Goal: Navigation & Orientation: Find specific page/section

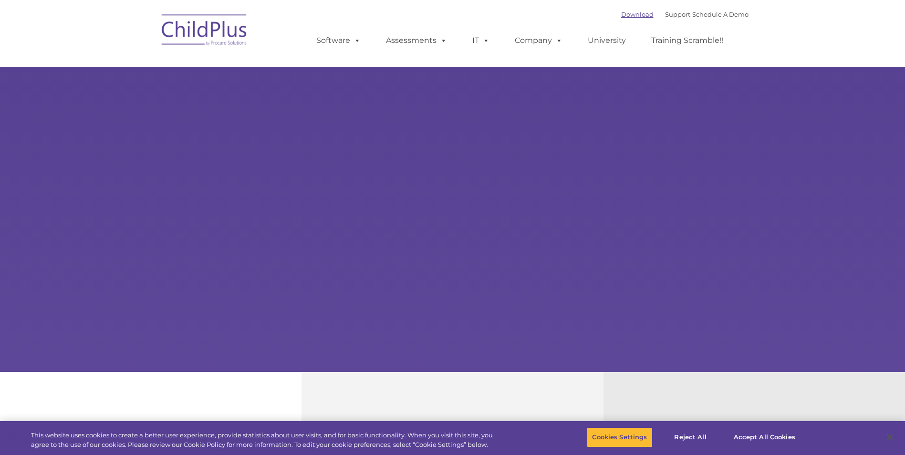
select select "MEDIUM"
click at [886, 192] on rs-arrow at bounding box center [888, 185] width 19 height 19
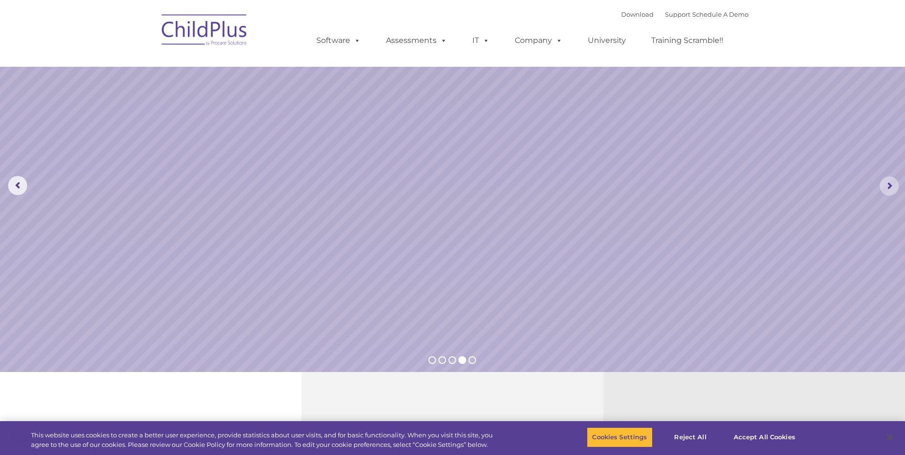
click at [887, 187] on rs-arrow at bounding box center [888, 185] width 19 height 19
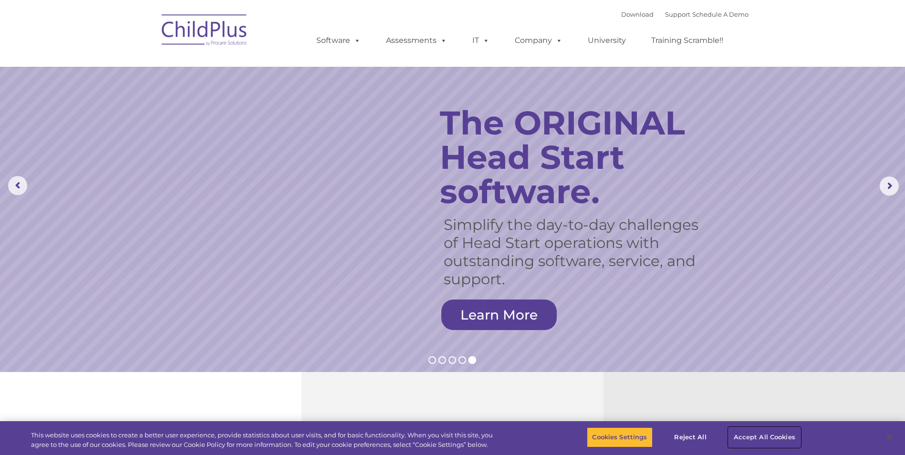
click at [756, 442] on button "Accept All Cookies" at bounding box center [764, 437] width 72 height 20
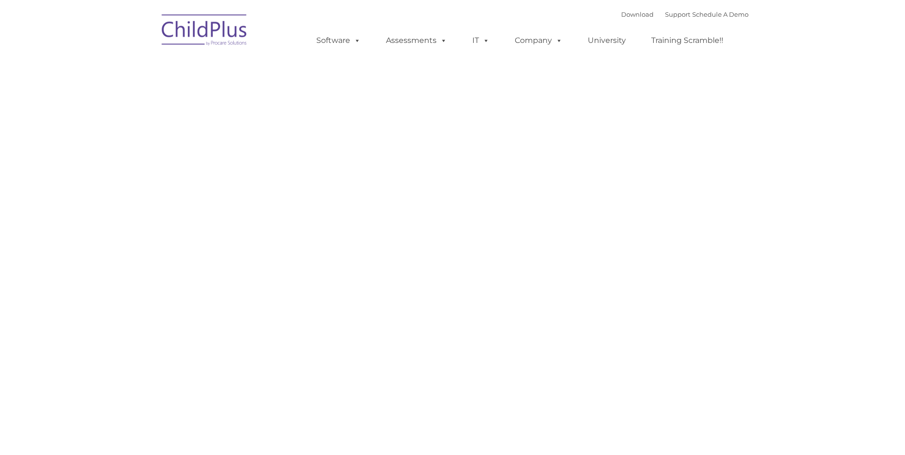
type input ""
